Goal: Task Accomplishment & Management: Manage account settings

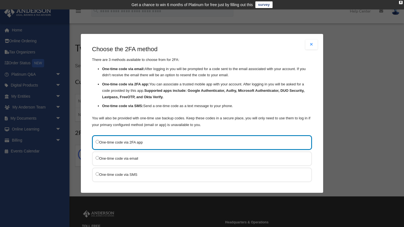
scroll to position [27, 0]
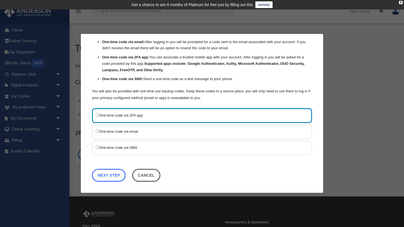
click at [118, 149] on label "One-time code via SMS" at bounding box center [199, 147] width 207 height 7
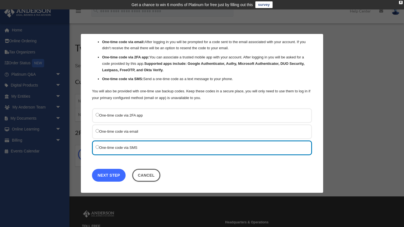
click at [105, 176] on link "Next Step" at bounding box center [109, 175] width 34 height 13
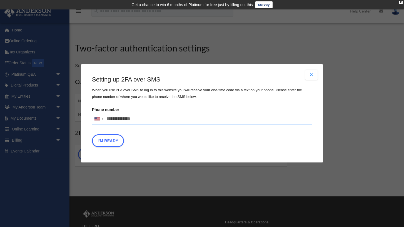
click at [138, 121] on input "Phone number United States +1 United Kingdom +44 Afghanistan (‫افغانستان‬‎) +93…" at bounding box center [202, 118] width 220 height 11
type input "**********"
click at [108, 141] on button "I'm Ready" at bounding box center [108, 140] width 32 height 13
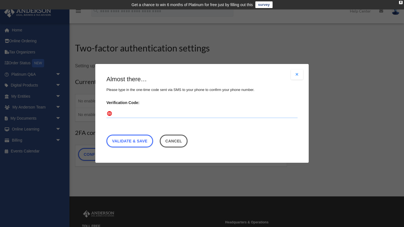
click at [119, 113] on input "Verification Code:" at bounding box center [201, 113] width 191 height 9
type input "******"
click at [129, 138] on link "Validate & Save" at bounding box center [129, 141] width 47 height 13
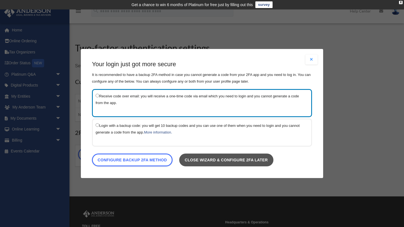
click at [225, 157] on link "Close wizard & configure 2FA later" at bounding box center [226, 159] width 94 height 13
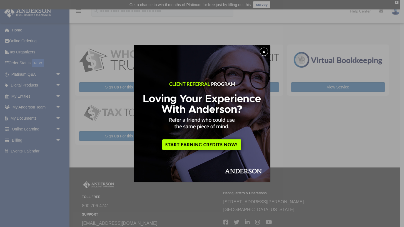
click at [263, 51] on button "x" at bounding box center [264, 51] width 8 height 8
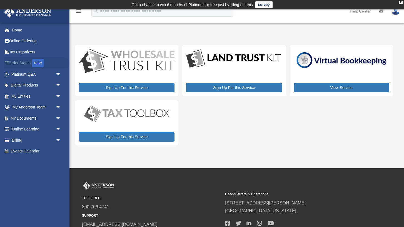
click at [20, 63] on link "Order Status NEW" at bounding box center [37, 62] width 66 height 11
click at [27, 141] on link "Billing arrow_drop_down" at bounding box center [37, 139] width 66 height 11
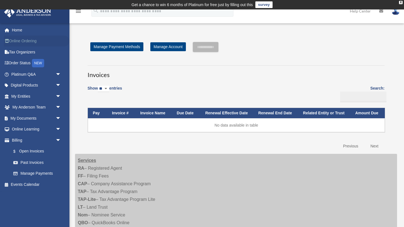
click at [23, 41] on link "Online Ordering" at bounding box center [37, 41] width 66 height 11
click at [28, 151] on link "$ Open Invoices" at bounding box center [39, 150] width 62 height 11
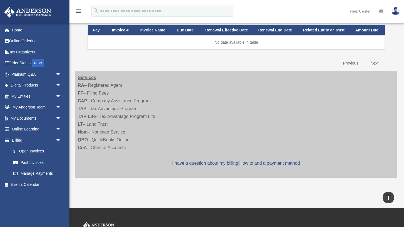
scroll to position [33, 0]
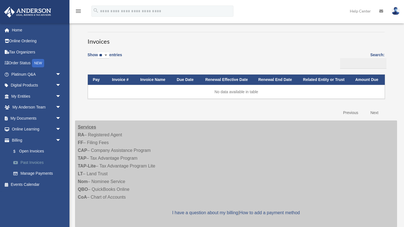
click at [35, 162] on link "Past Invoices" at bounding box center [39, 162] width 62 height 11
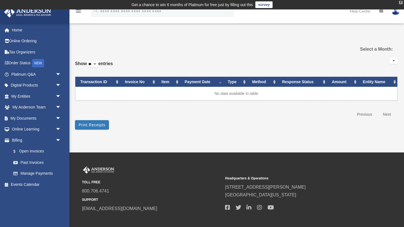
click at [401, 3] on div "X" at bounding box center [401, 2] width 4 height 3
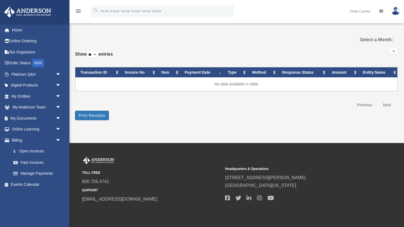
click at [393, 51] on select at bounding box center [393, 51] width 7 height 6
click at [390, 48] on select at bounding box center [393, 51] width 7 height 6
click at [34, 163] on link "Past Invoices" at bounding box center [39, 162] width 62 height 11
click at [34, 172] on link "Manage Payments" at bounding box center [39, 173] width 62 height 11
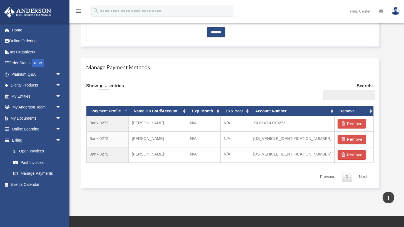
scroll to position [284, 0]
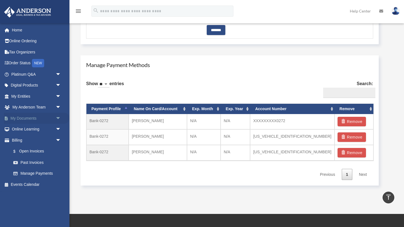
click at [39, 119] on link "My Documents arrow_drop_down" at bounding box center [37, 117] width 66 height 11
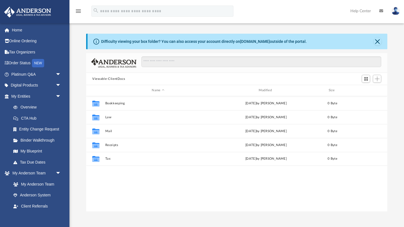
scroll to position [126, 301]
click at [38, 99] on link "My Entities arrow_drop_down" at bounding box center [37, 96] width 66 height 11
click at [56, 75] on span "arrow_drop_down" at bounding box center [61, 74] width 11 height 11
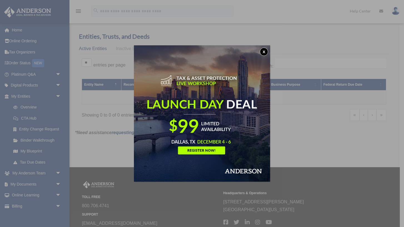
click at [265, 52] on button "x" at bounding box center [264, 51] width 8 height 8
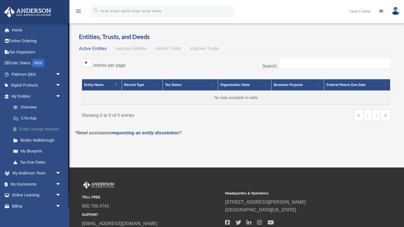
scroll to position [16, 0]
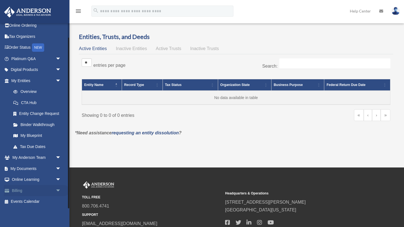
click at [29, 189] on link "Billing arrow_drop_down" at bounding box center [37, 190] width 66 height 11
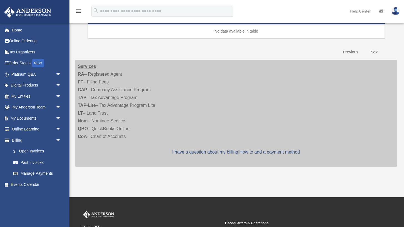
scroll to position [62, 0]
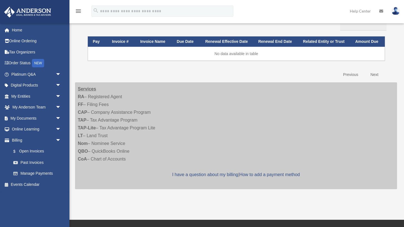
click at [372, 76] on link "Next" at bounding box center [374, 74] width 16 height 11
click at [351, 76] on link "Previous" at bounding box center [350, 74] width 23 height 11
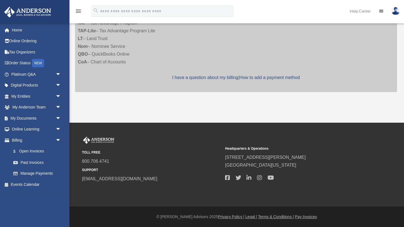
scroll to position [159, 0]
click at [35, 164] on link "Past Invoices" at bounding box center [39, 162] width 62 height 11
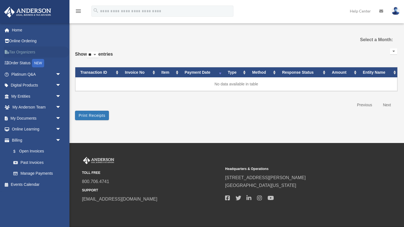
click at [23, 52] on link "Tax Organizers" at bounding box center [37, 51] width 66 height 11
